Goal: Task Accomplishment & Management: Use online tool/utility

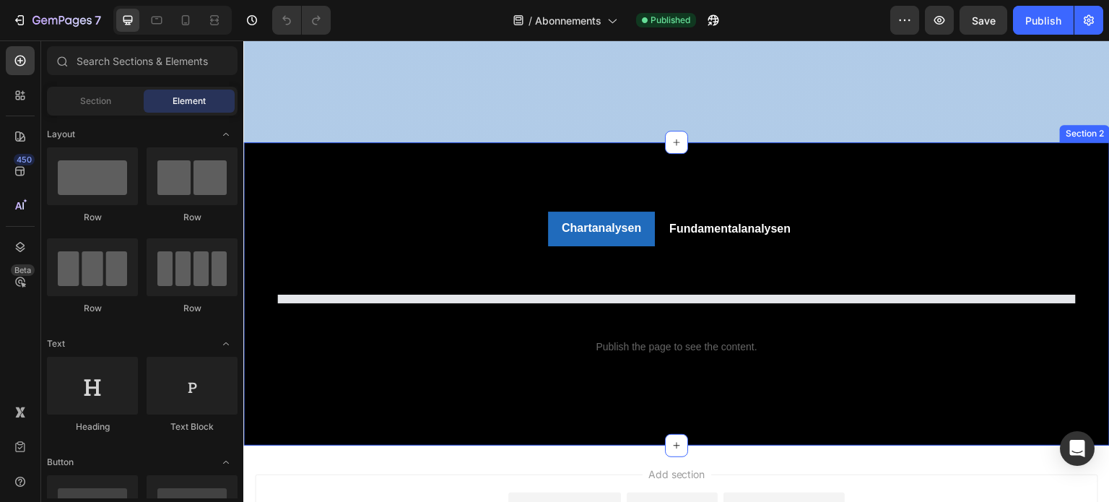
scroll to position [578, 0]
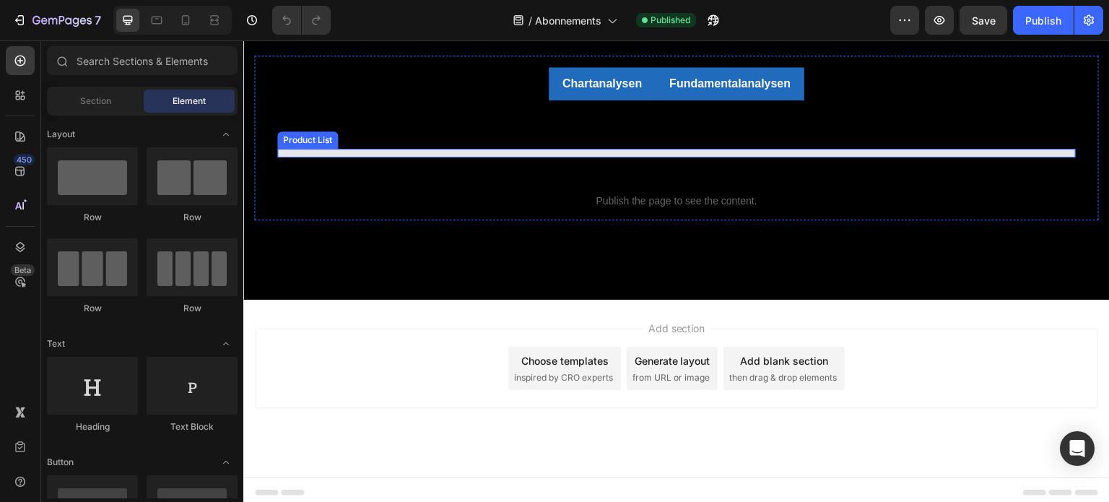
click at [737, 148] on div "Title Line Product List View All Button" at bounding box center [676, 135] width 799 height 47
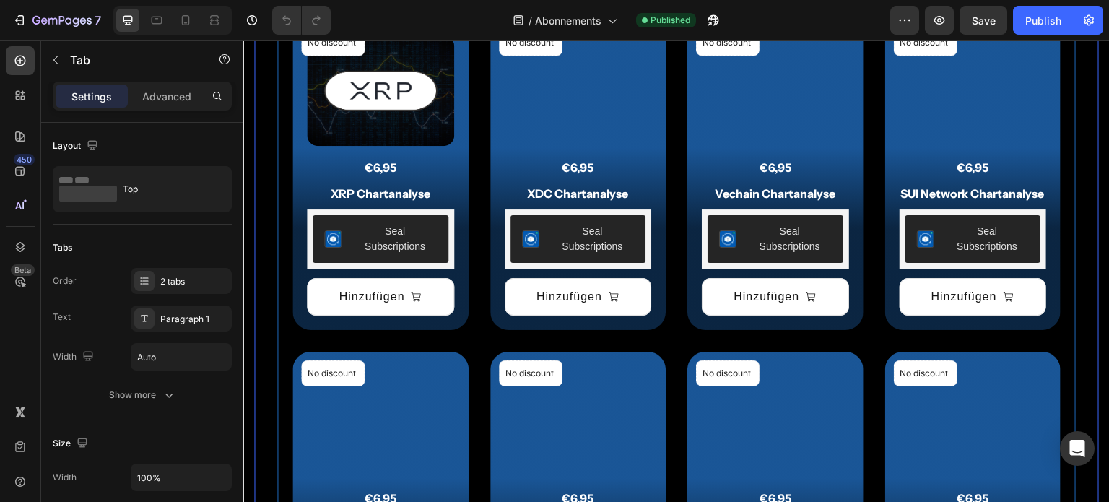
scroll to position [289, 0]
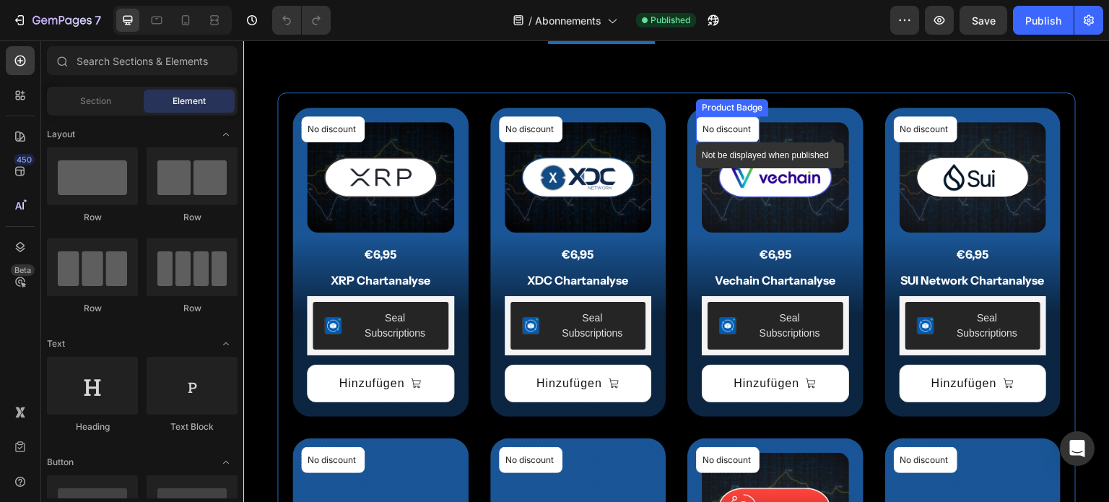
scroll to position [655, 0]
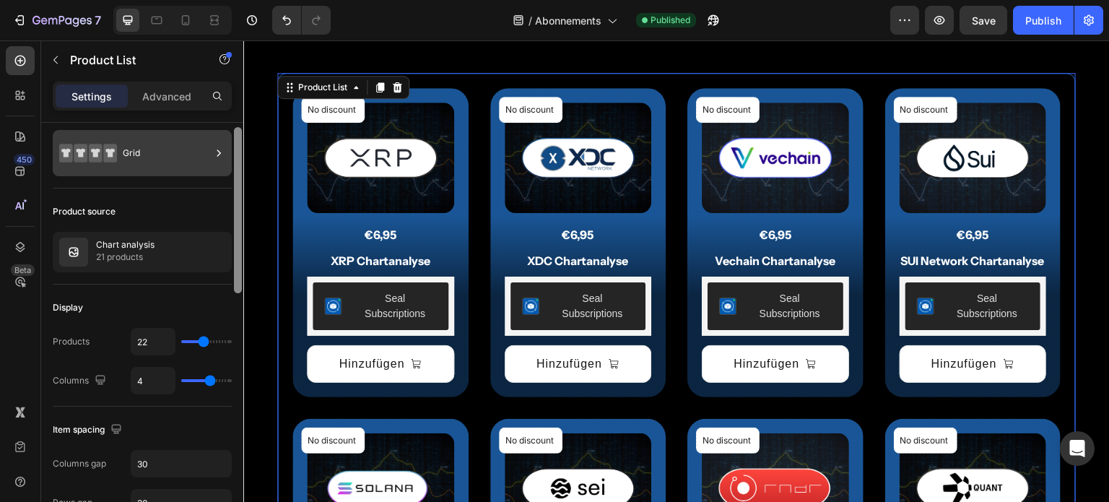
scroll to position [21, 0]
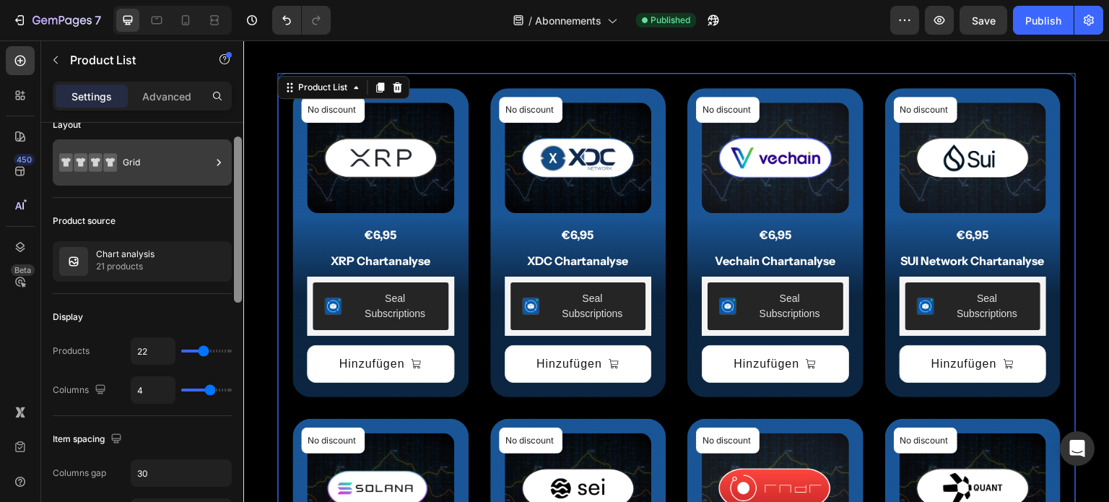
drag, startPoint x: 235, startPoint y: 417, endPoint x: 217, endPoint y: 171, distance: 246.1
click at [217, 171] on div "Layout Grid Product source Chart analysis 21 products Display Products 22 Colum…" at bounding box center [142, 333] width 202 height 420
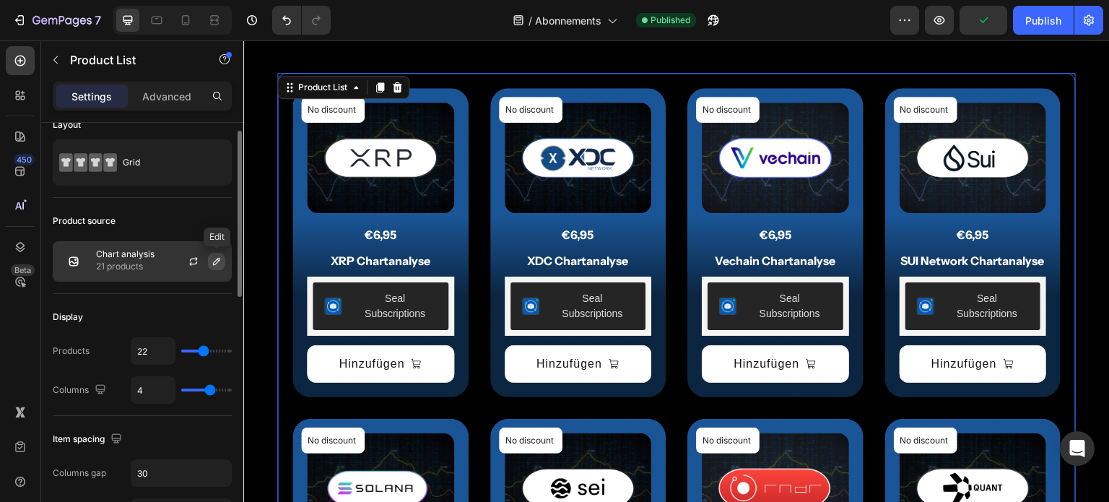
click at [222, 265] on icon "button" at bounding box center [217, 262] width 12 height 12
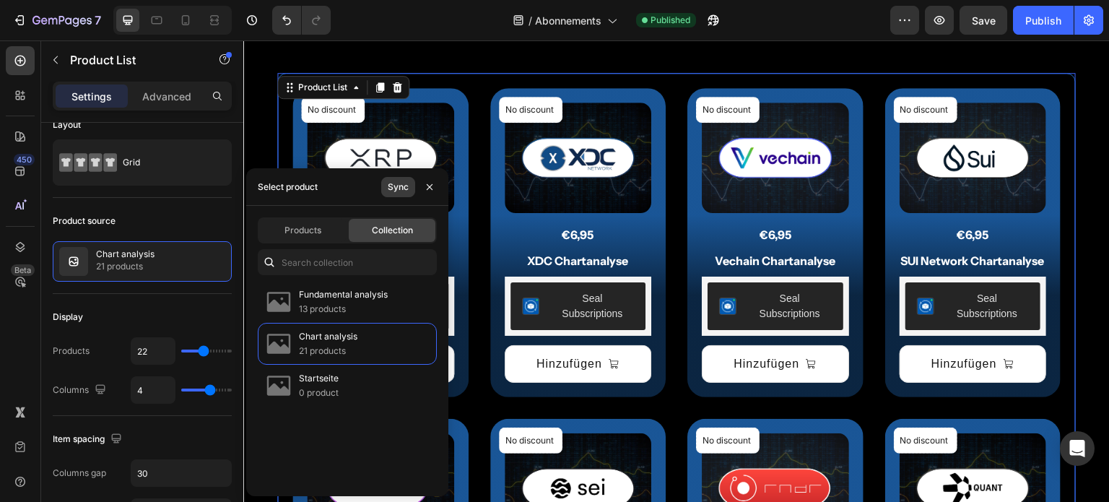
click at [407, 181] on div "Sync" at bounding box center [398, 187] width 21 height 13
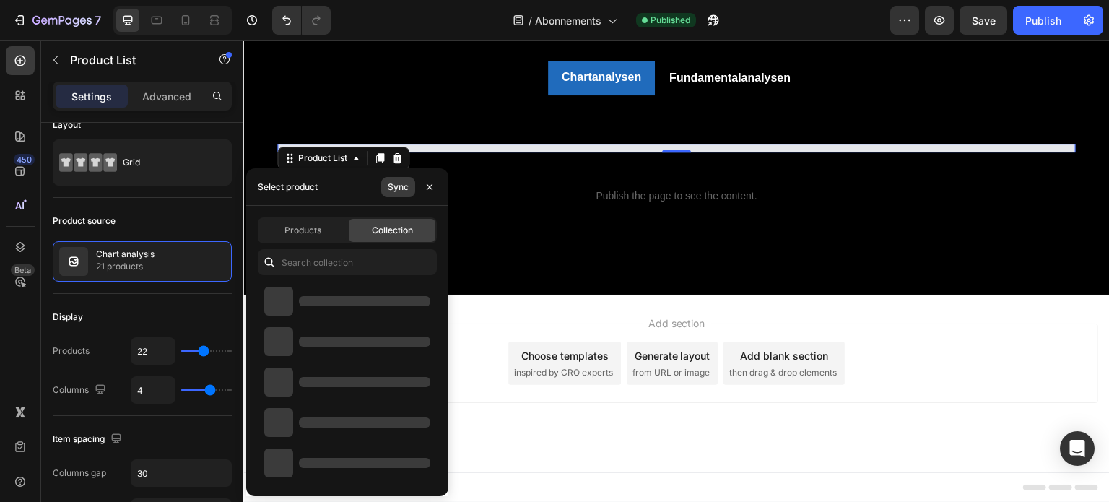
scroll to position [583, 0]
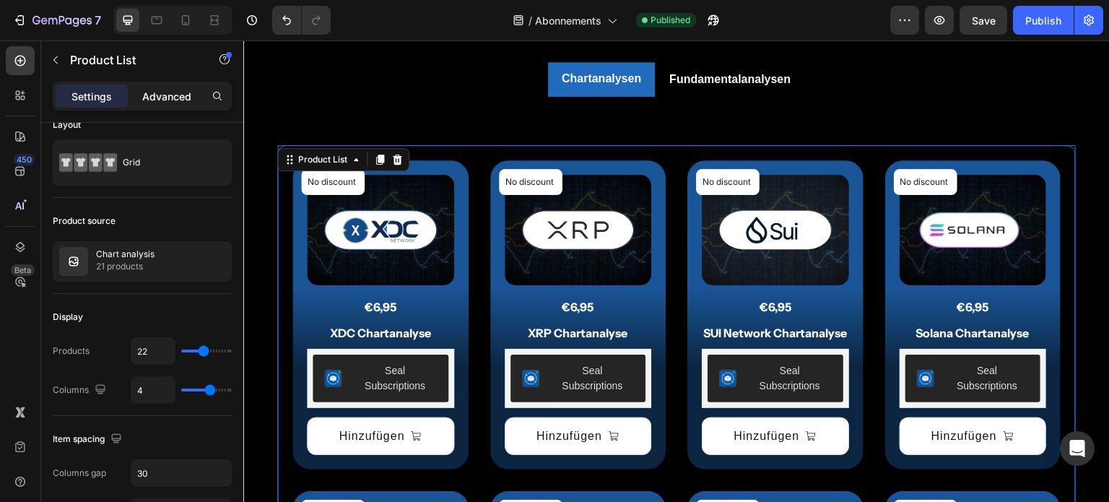
click at [183, 97] on p "Advanced" at bounding box center [166, 96] width 49 height 15
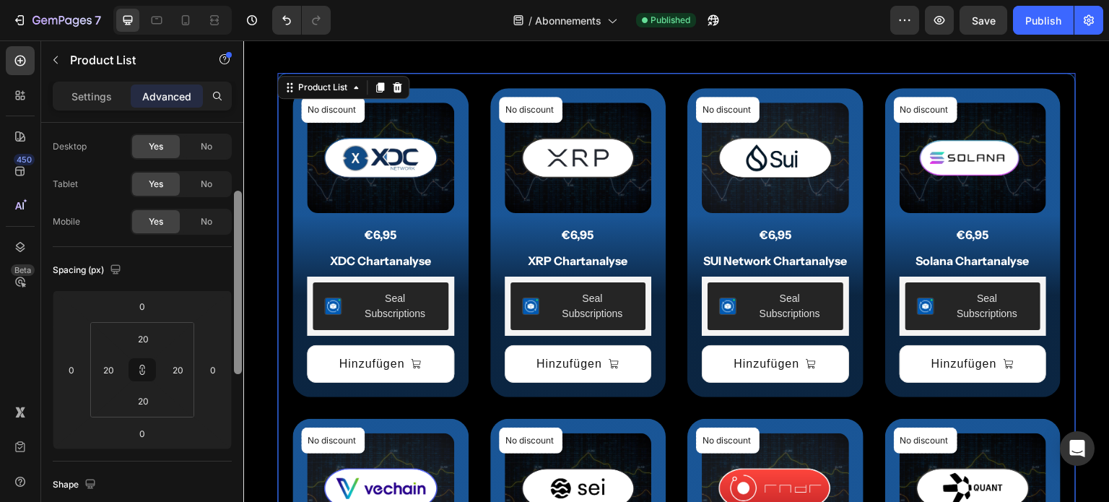
scroll to position [0, 0]
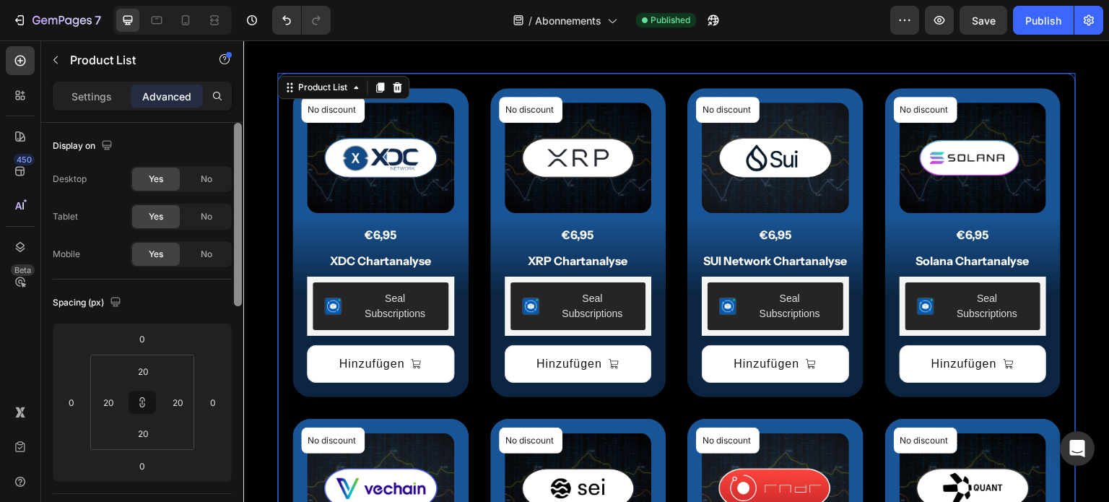
drag, startPoint x: 238, startPoint y: 398, endPoint x: 238, endPoint y: 121, distance: 276.5
click at [238, 123] on div at bounding box center [238, 214] width 8 height 183
click at [102, 87] on div "Settings" at bounding box center [92, 95] width 72 height 23
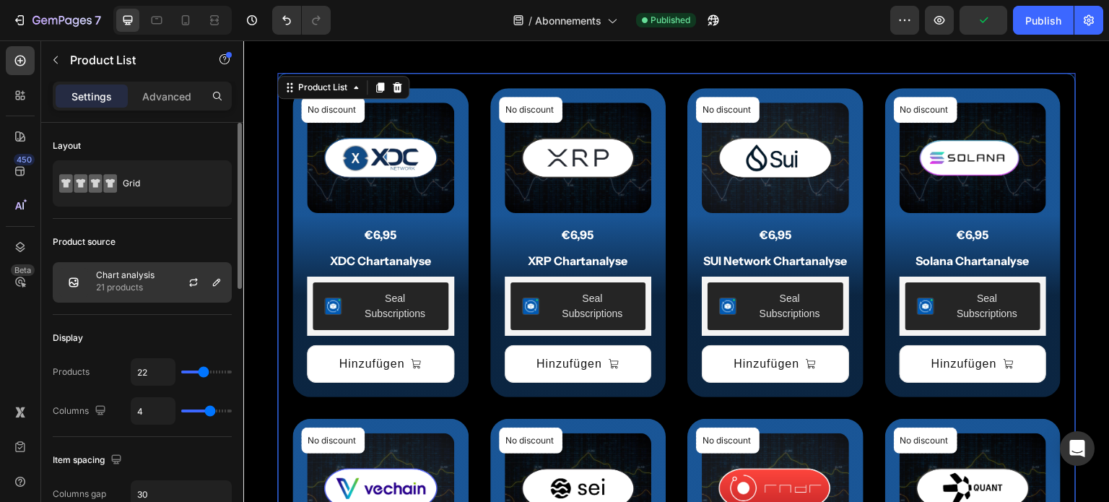
click at [142, 282] on p "21 products" at bounding box center [125, 287] width 58 height 14
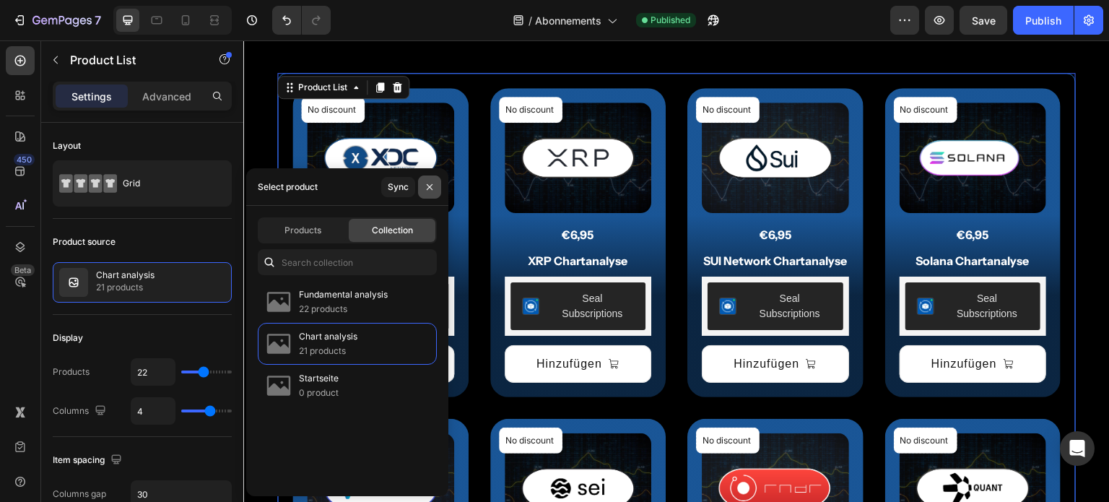
click at [428, 186] on icon "button" at bounding box center [430, 187] width 6 height 6
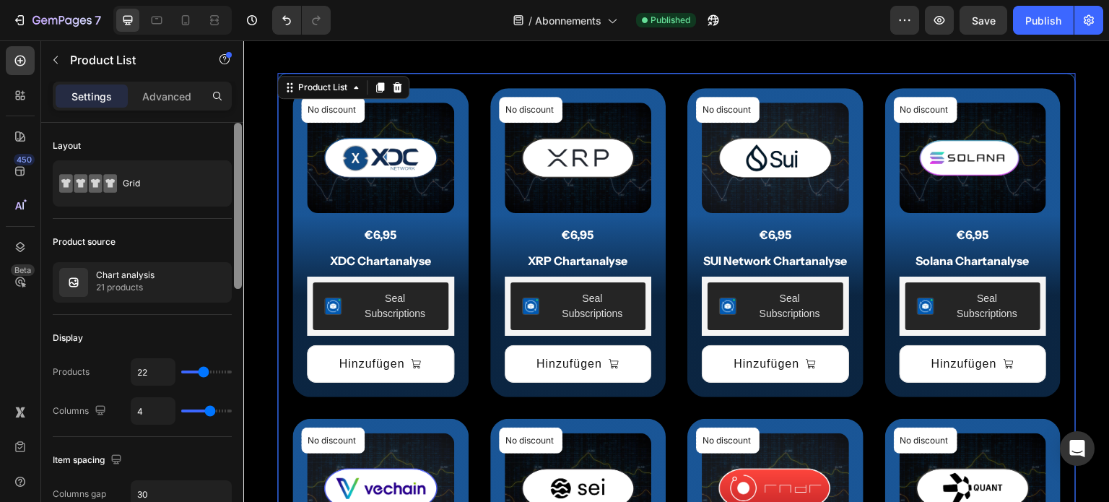
drag, startPoint x: 237, startPoint y: 402, endPoint x: 238, endPoint y: 143, distance: 259.2
click at [238, 143] on div at bounding box center [238, 206] width 8 height 166
click at [329, 89] on div "Product List" at bounding box center [322, 87] width 55 height 13
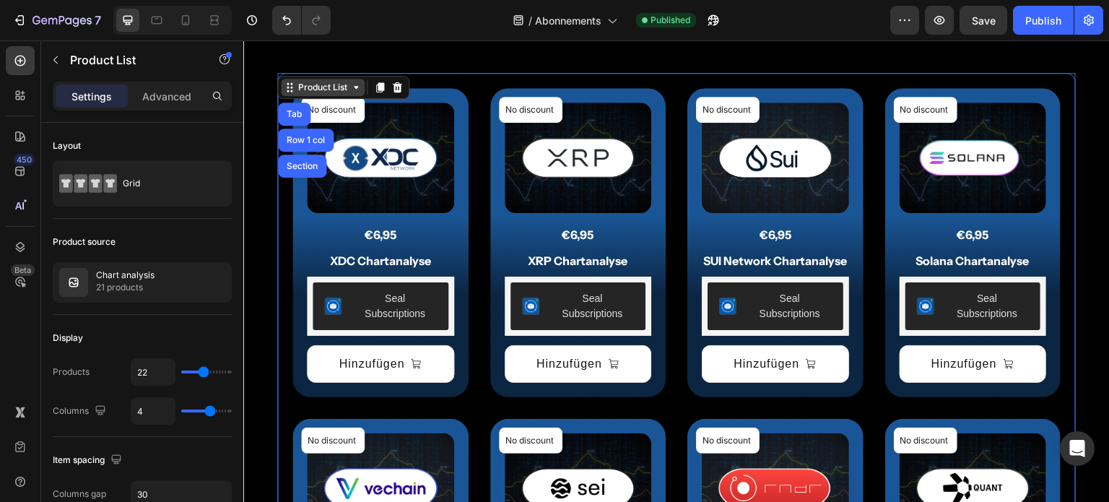
click at [329, 89] on div "Product List" at bounding box center [322, 87] width 55 height 13
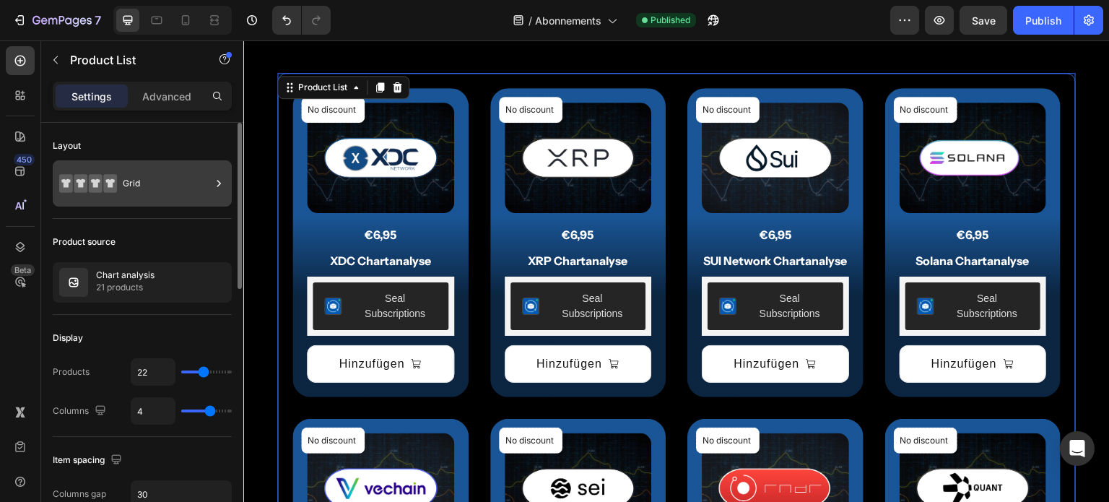
click at [167, 177] on div "Grid" at bounding box center [167, 183] width 88 height 33
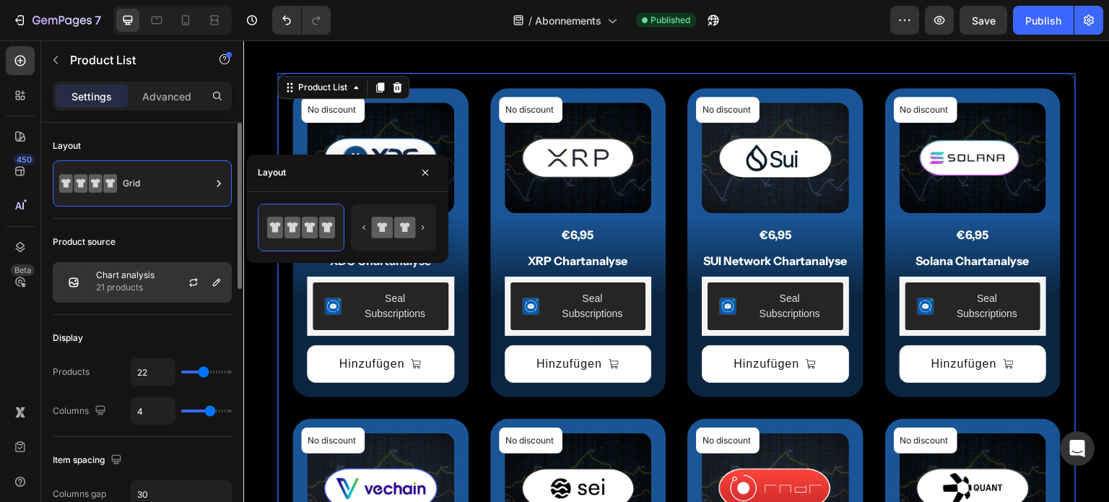
click at [179, 264] on div at bounding box center [200, 282] width 64 height 39
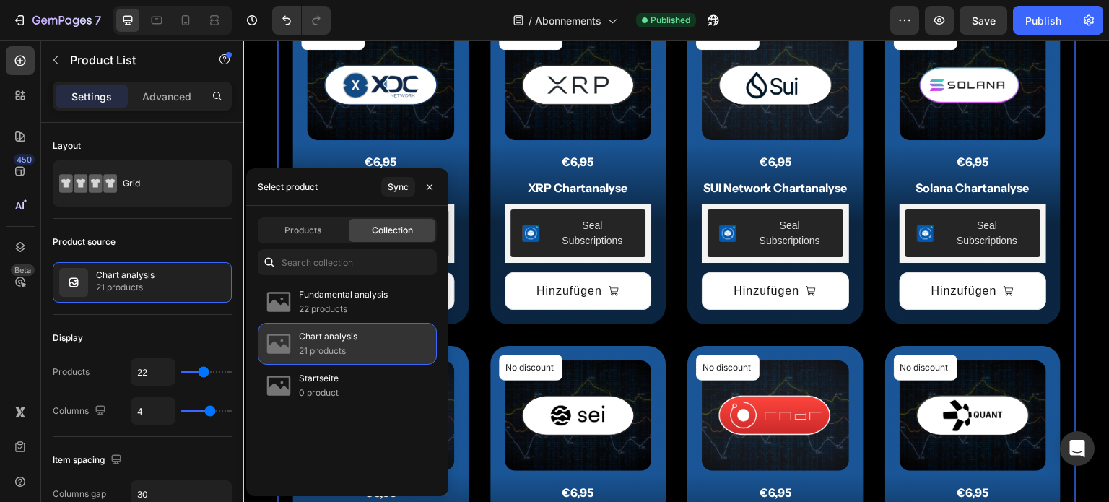
scroll to position [799, 0]
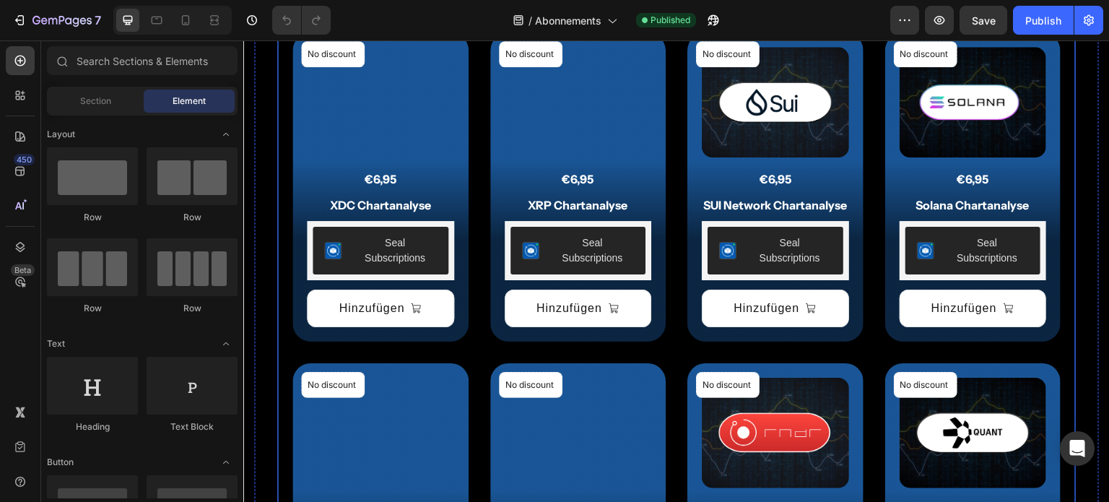
scroll to position [706, 0]
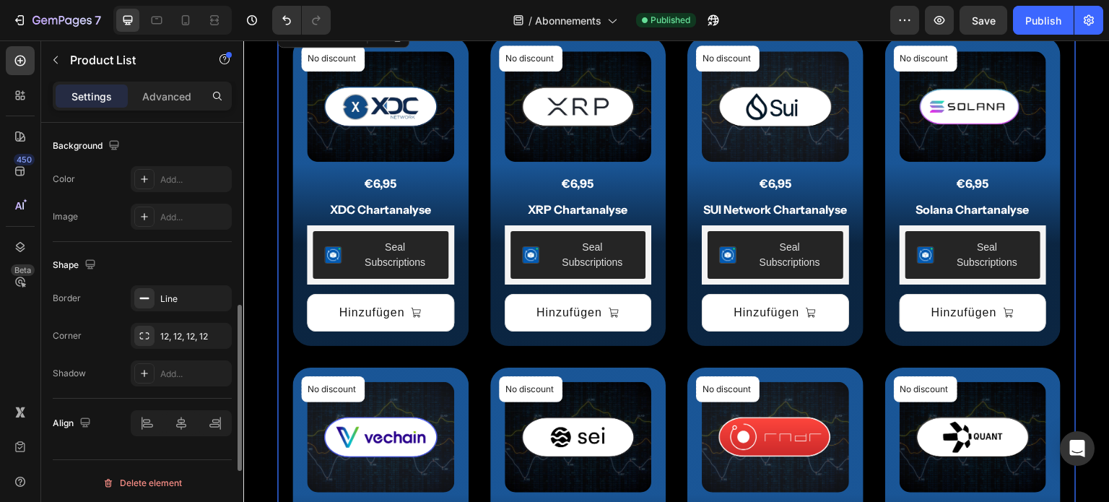
scroll to position [0, 0]
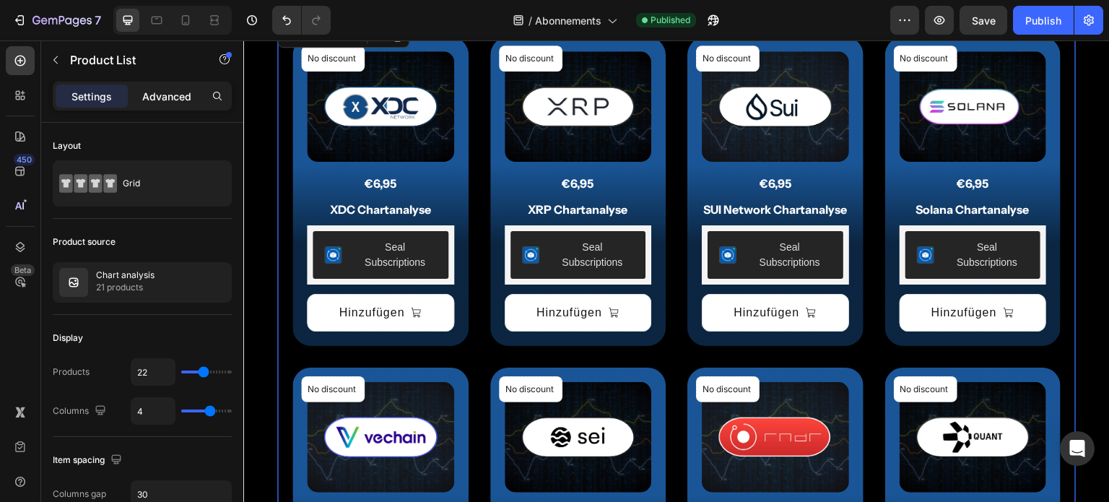
click at [165, 90] on p "Advanced" at bounding box center [166, 96] width 49 height 15
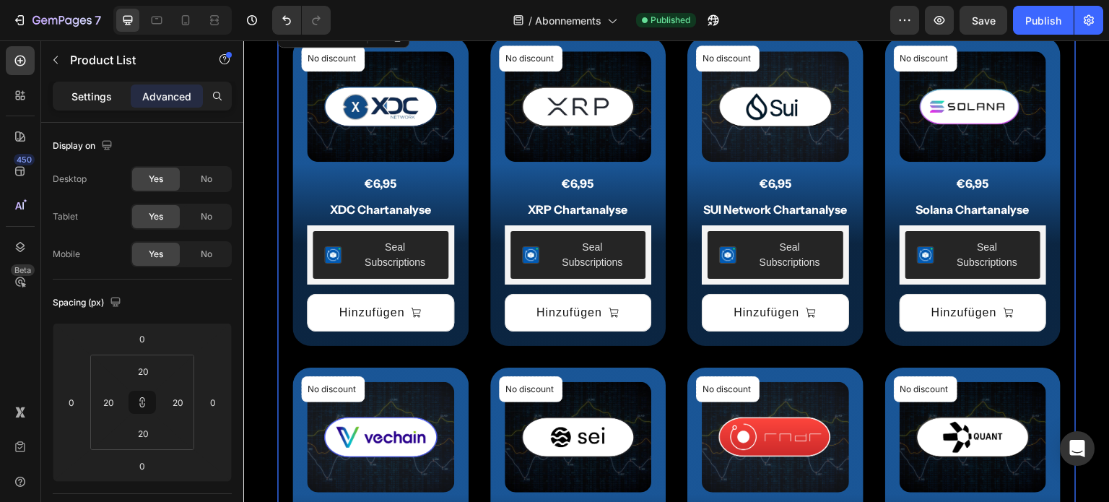
click at [110, 97] on p "Settings" at bounding box center [91, 96] width 40 height 15
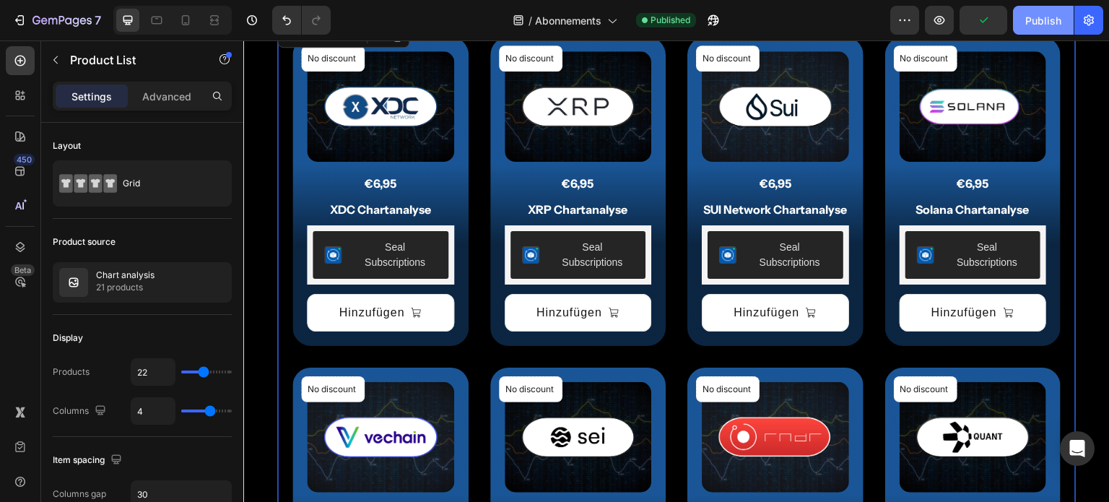
click at [1036, 15] on div "Publish" at bounding box center [1043, 20] width 36 height 15
click at [944, 19] on icon "button" at bounding box center [939, 20] width 14 height 14
